Goal: Use online tool/utility: Utilize a website feature to perform a specific function

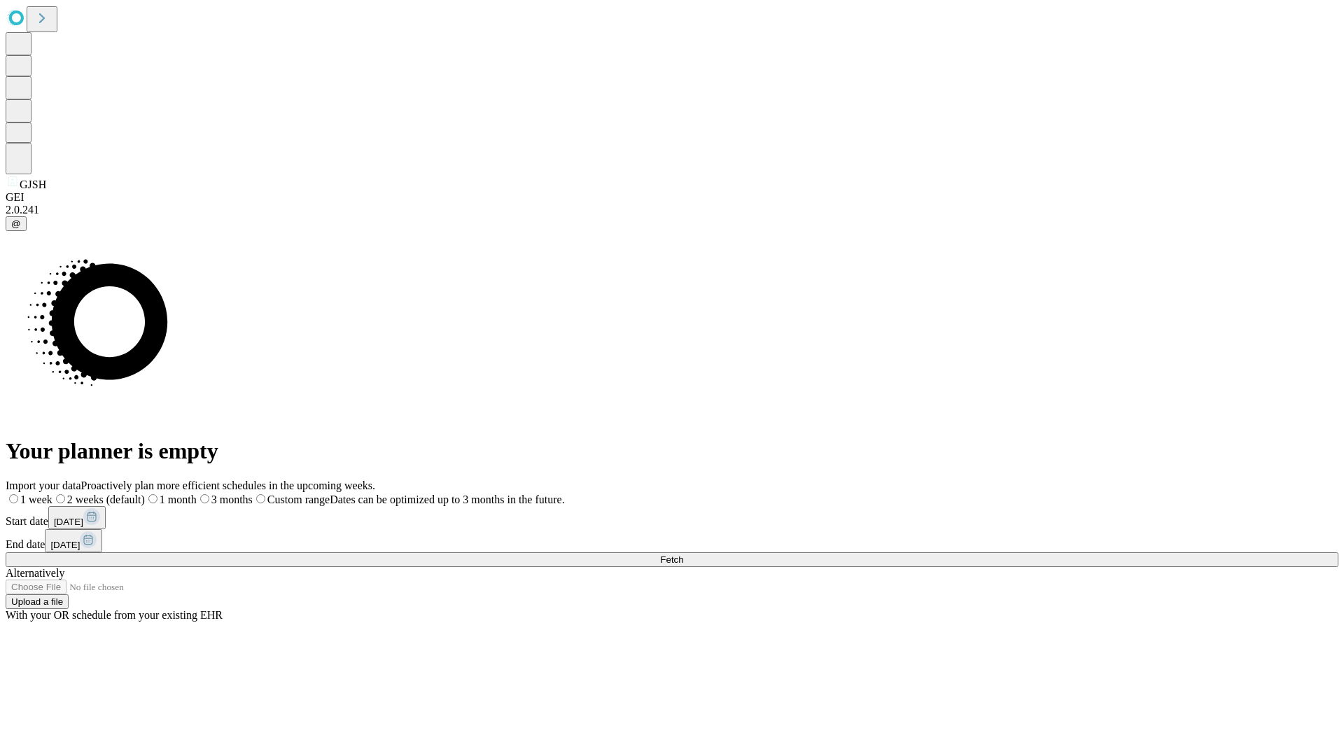
click at [683, 554] on span "Fetch" at bounding box center [671, 559] width 23 height 10
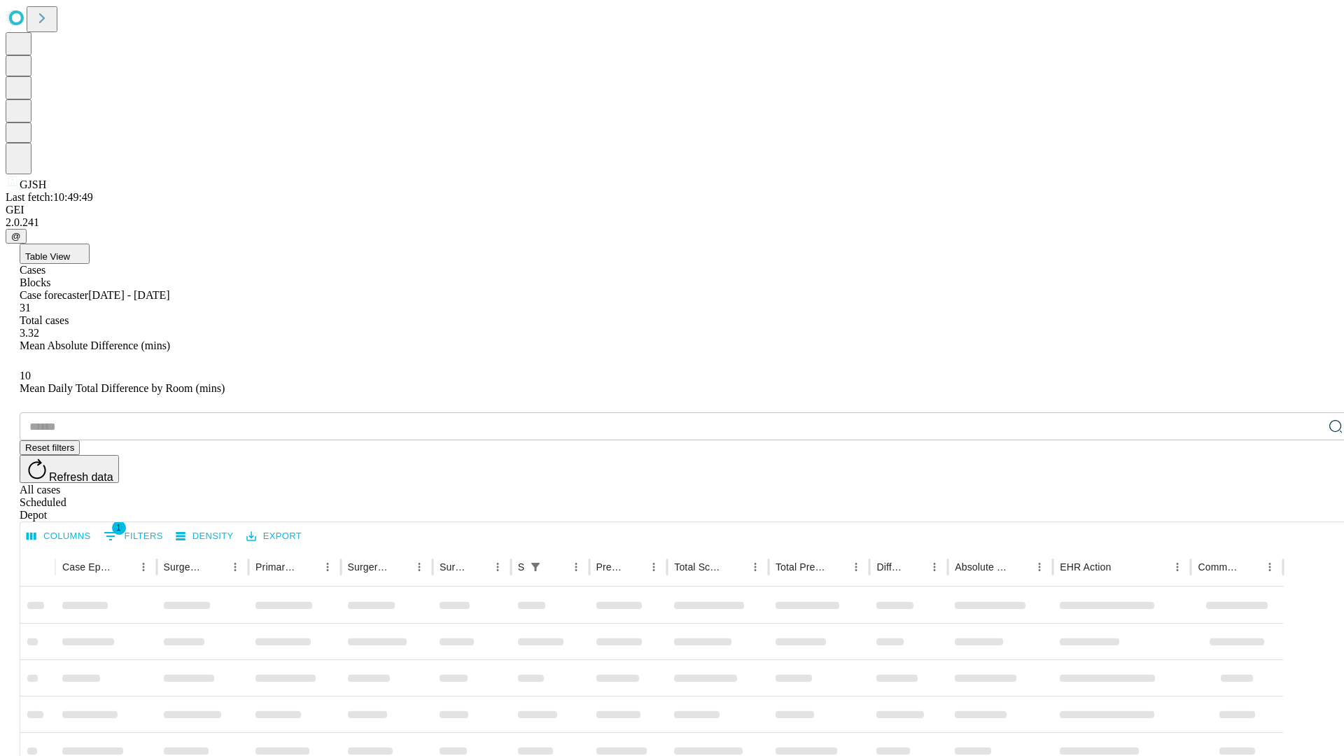
click at [70, 251] on span "Table View" at bounding box center [47, 256] width 45 height 10
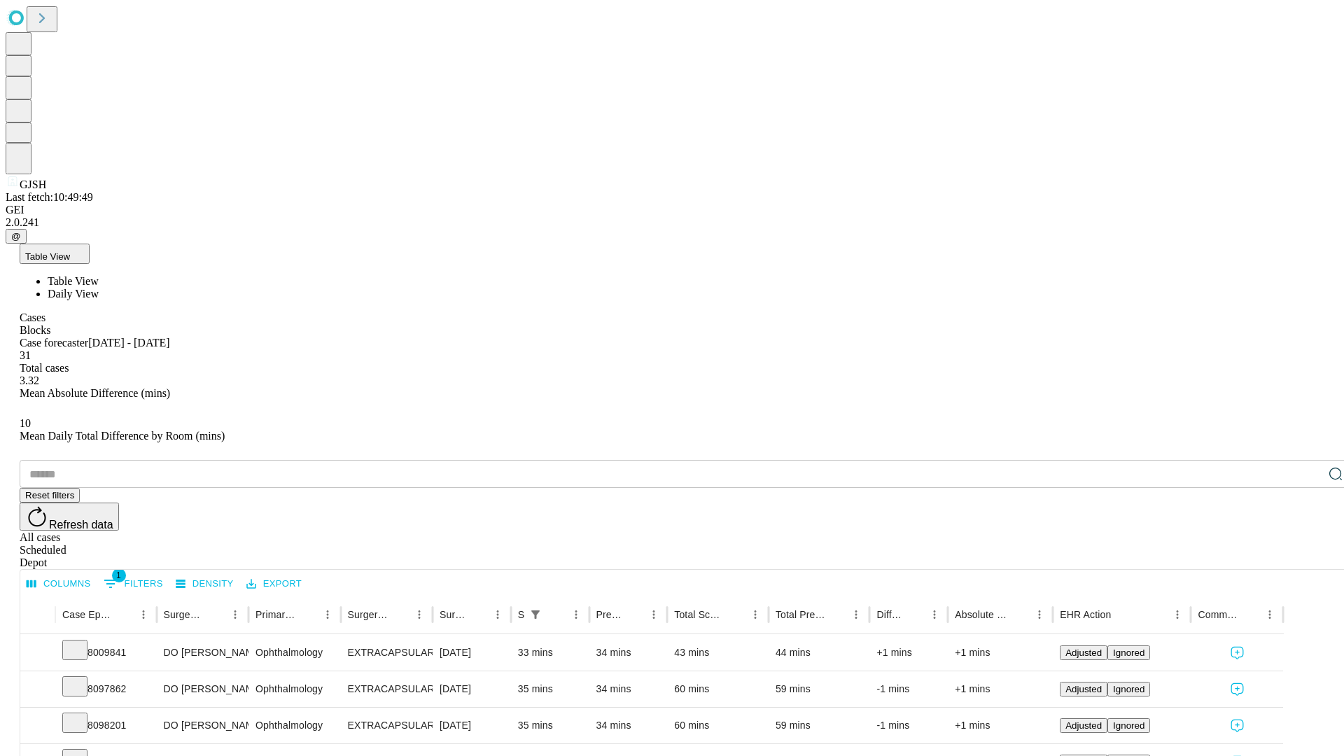
click at [99, 288] on span "Daily View" at bounding box center [73, 294] width 51 height 12
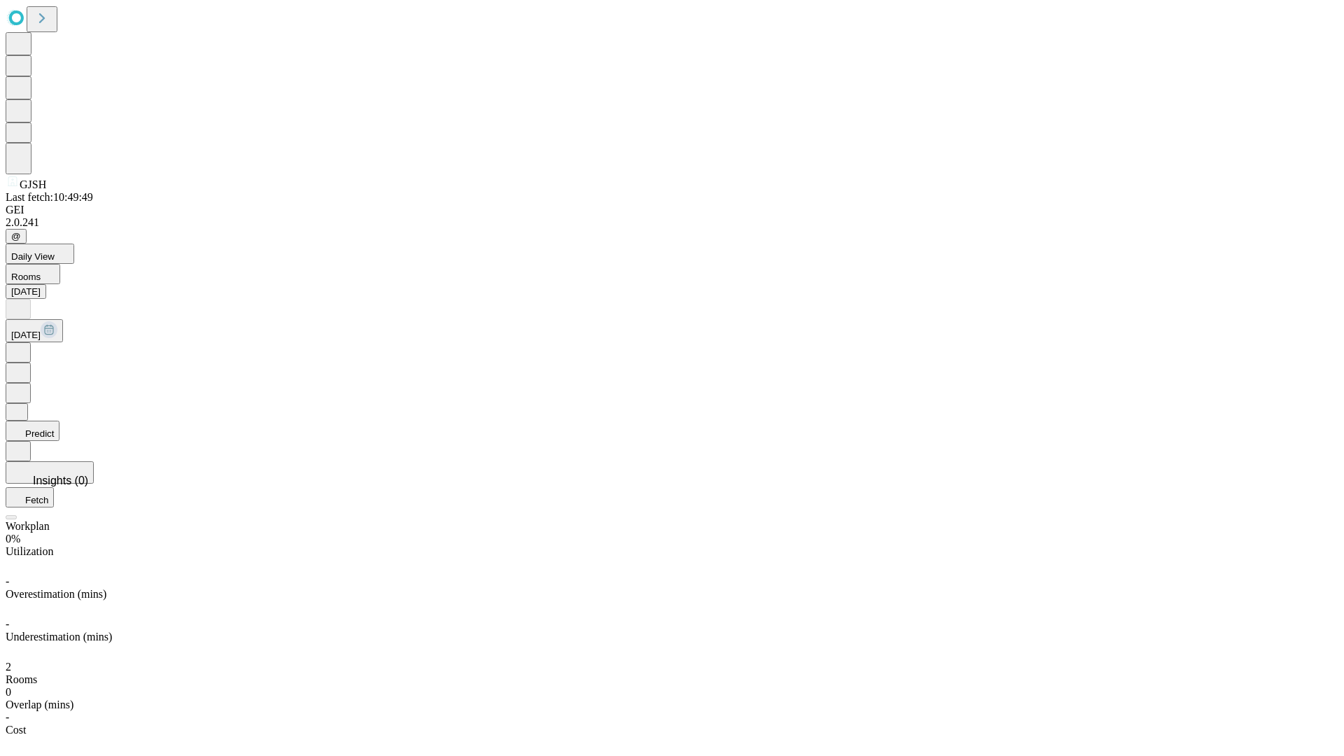
click at [59, 421] on button "Predict" at bounding box center [33, 431] width 54 height 20
